Goal: Check status: Check status

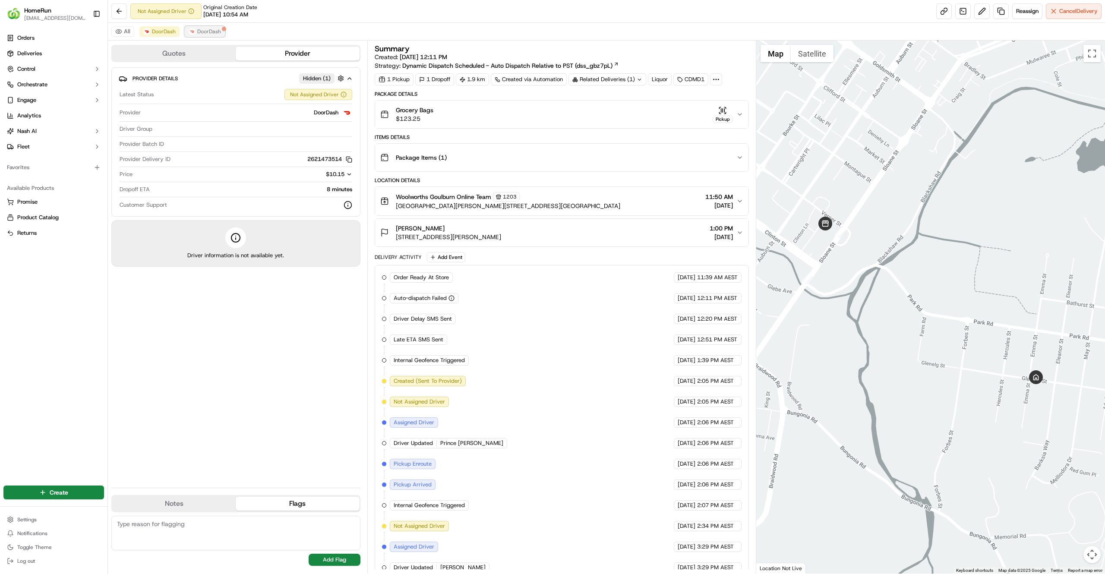
click at [208, 31] on span "DoorDash" at bounding box center [209, 31] width 24 height 7
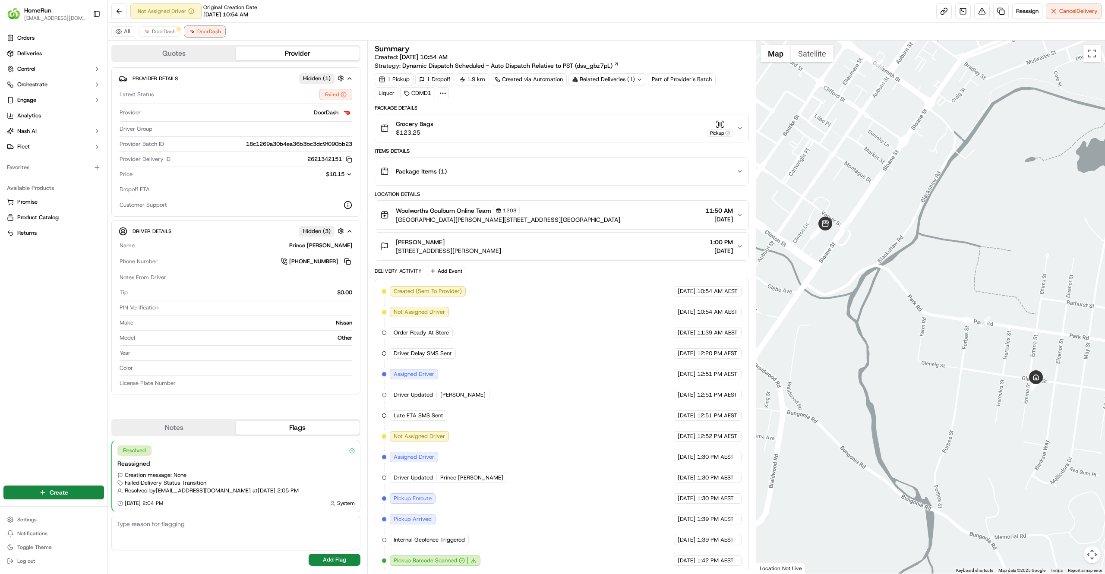
scroll to position [115, 0]
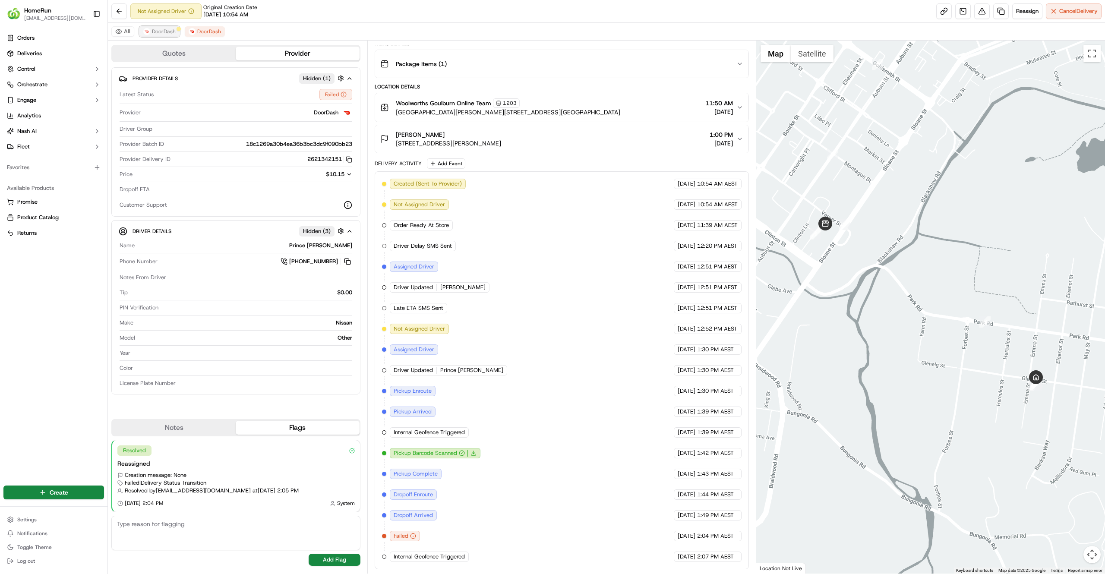
click at [154, 34] on span "DoorDash" at bounding box center [164, 31] width 24 height 7
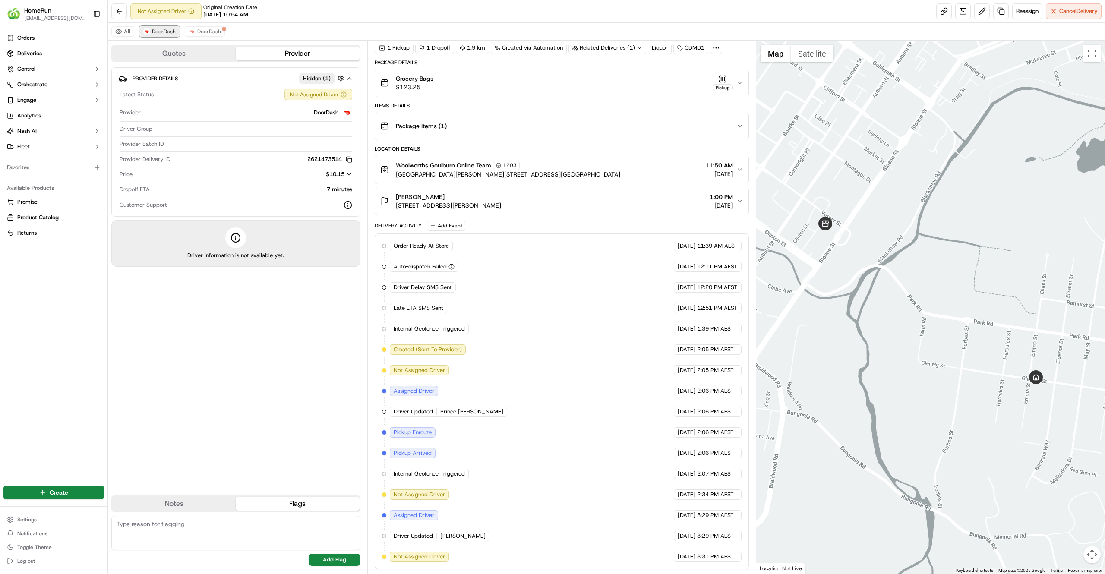
scroll to position [38, 0]
click at [202, 28] on button "DoorDash" at bounding box center [205, 31] width 40 height 10
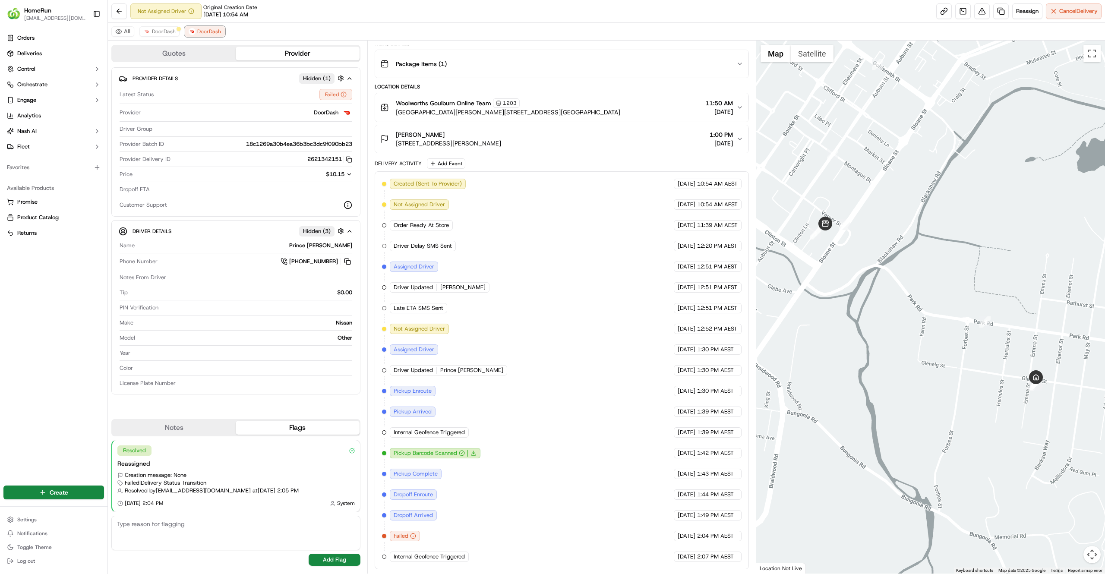
scroll to position [0, 0]
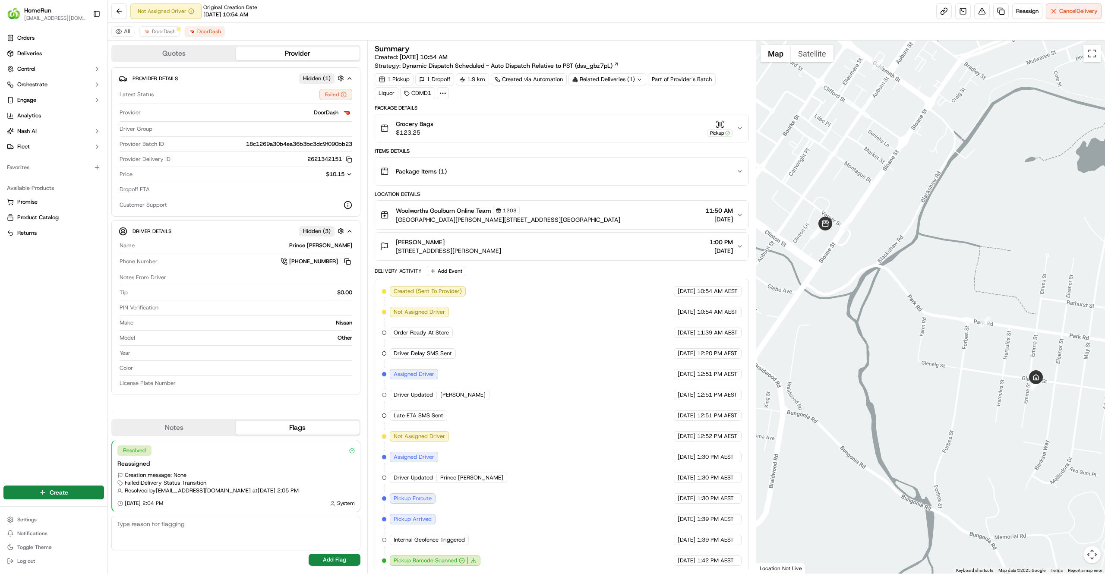
click at [499, 136] on div "Grocery Bags $123.25 Pickup" at bounding box center [558, 128] width 356 height 17
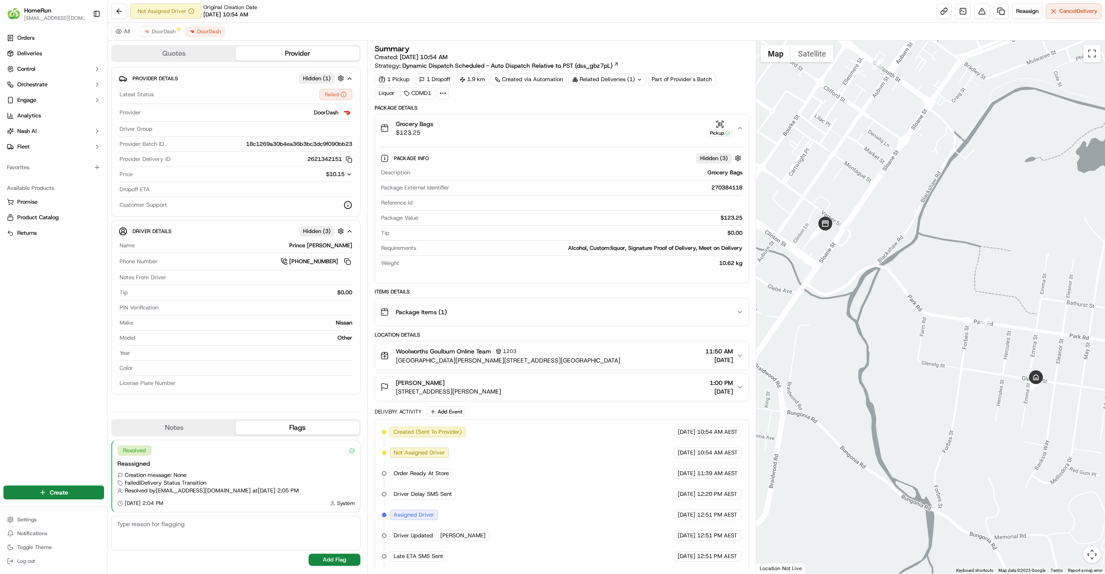
click at [729, 188] on div "270384118" at bounding box center [598, 188] width 290 height 8
copy div "270384118"
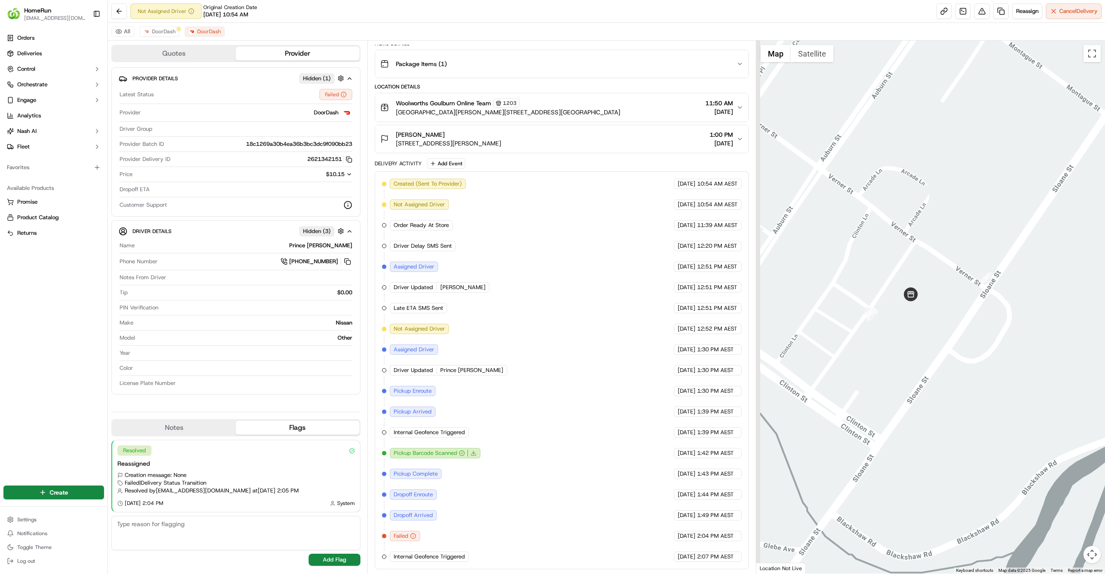
drag, startPoint x: 866, startPoint y: 315, endPoint x: 984, endPoint y: 266, distance: 128.2
click at [984, 266] on div at bounding box center [930, 307] width 349 height 533
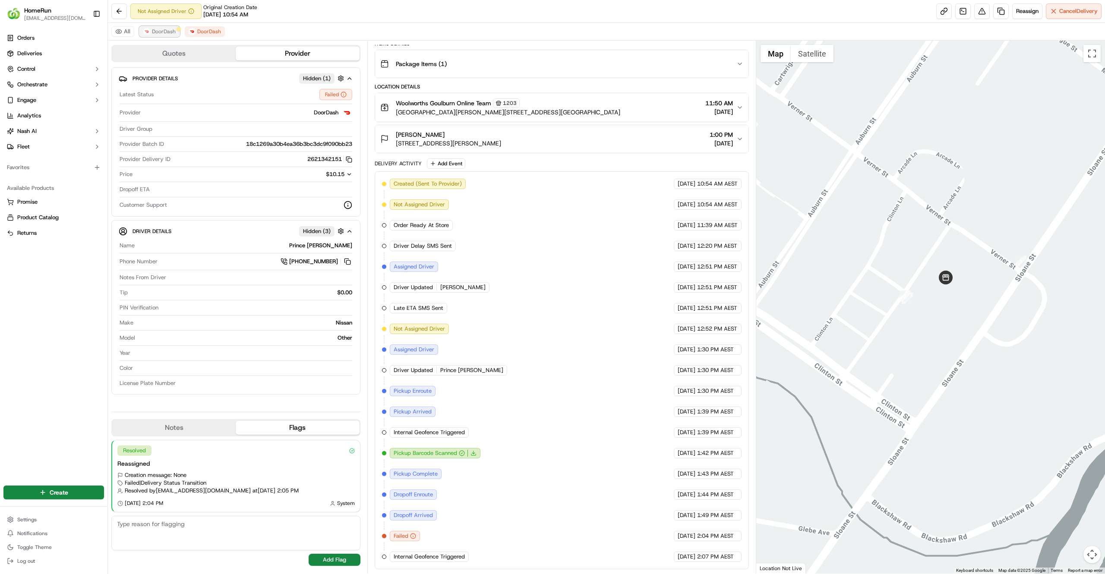
click at [159, 29] on span "DoorDash" at bounding box center [164, 31] width 24 height 7
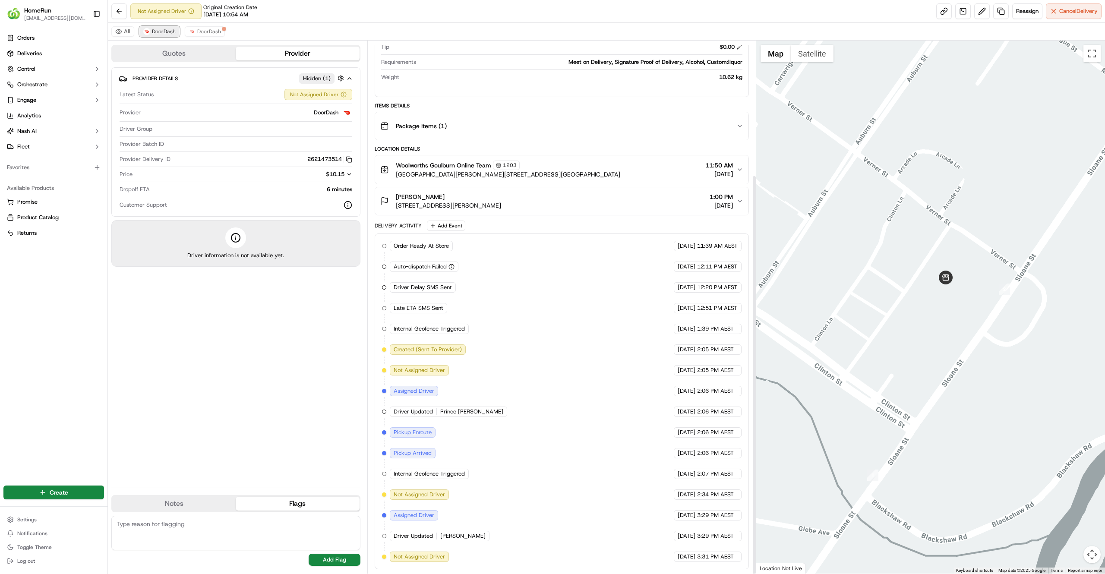
scroll to position [179, 0]
